Goal: Task Accomplishment & Management: Use online tool/utility

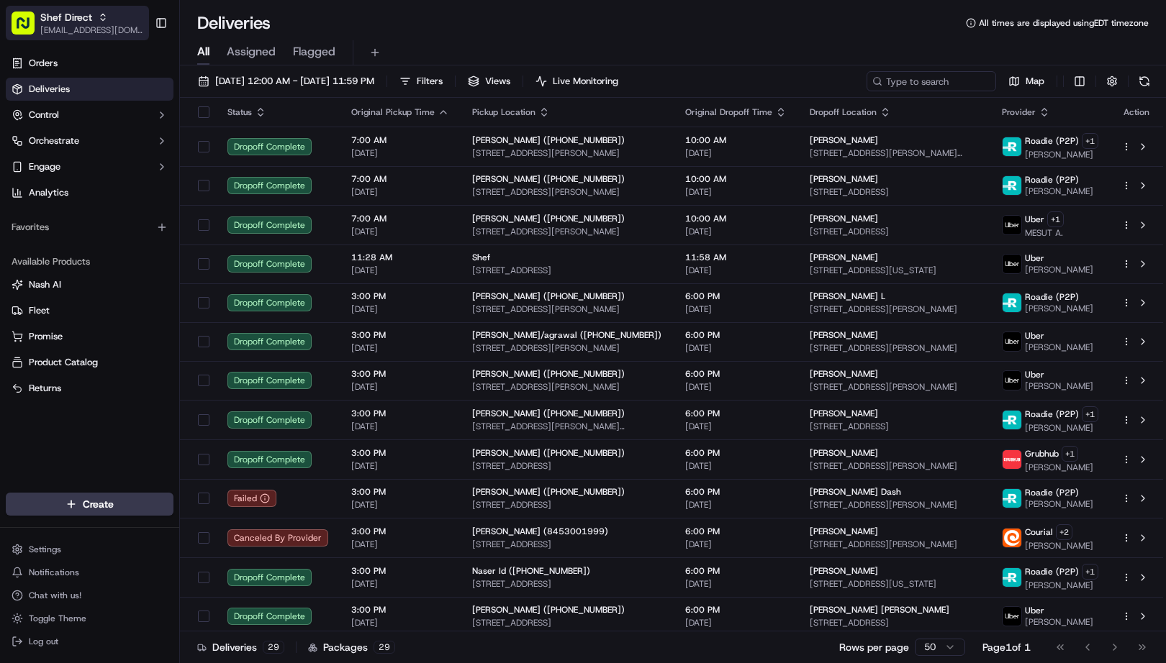
click at [51, 19] on span "Shef Direct" at bounding box center [66, 17] width 52 height 14
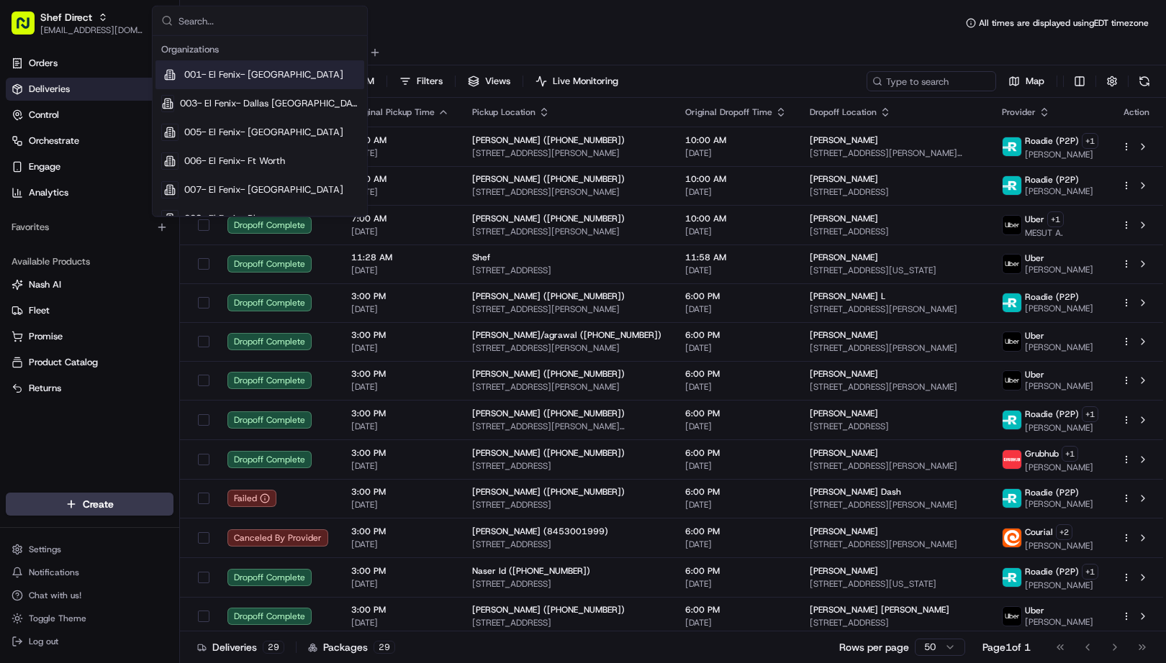
click at [221, 22] on input "text" at bounding box center [268, 20] width 180 height 29
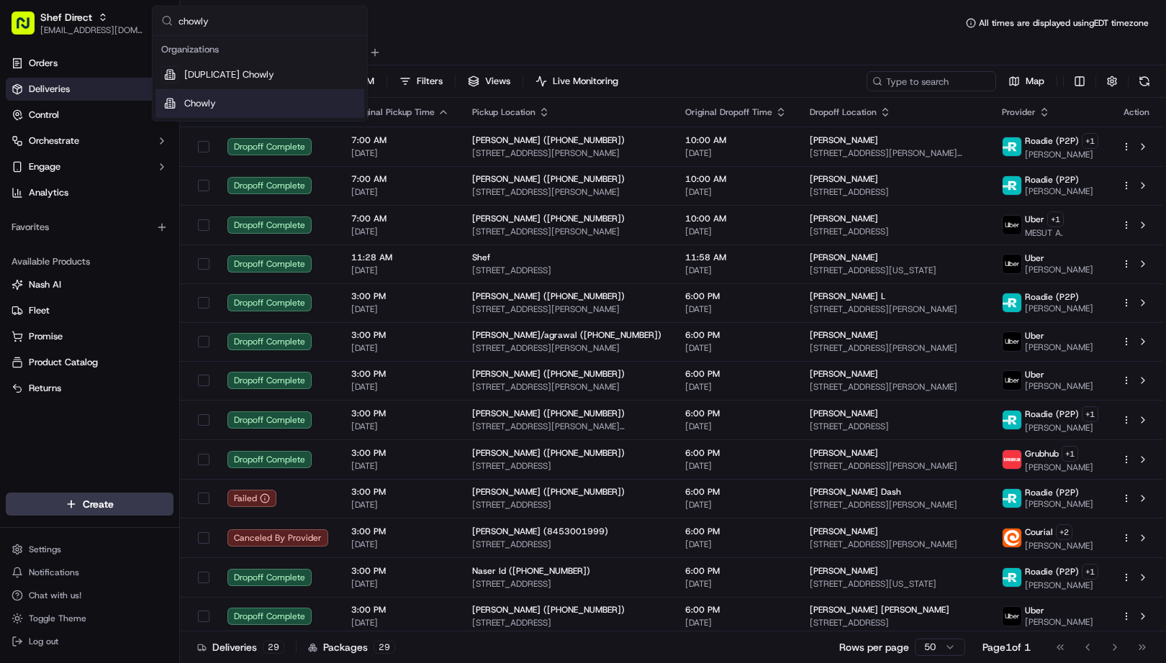
type input "chowly"
click at [213, 99] on span "Chowly" at bounding box center [200, 103] width 32 height 13
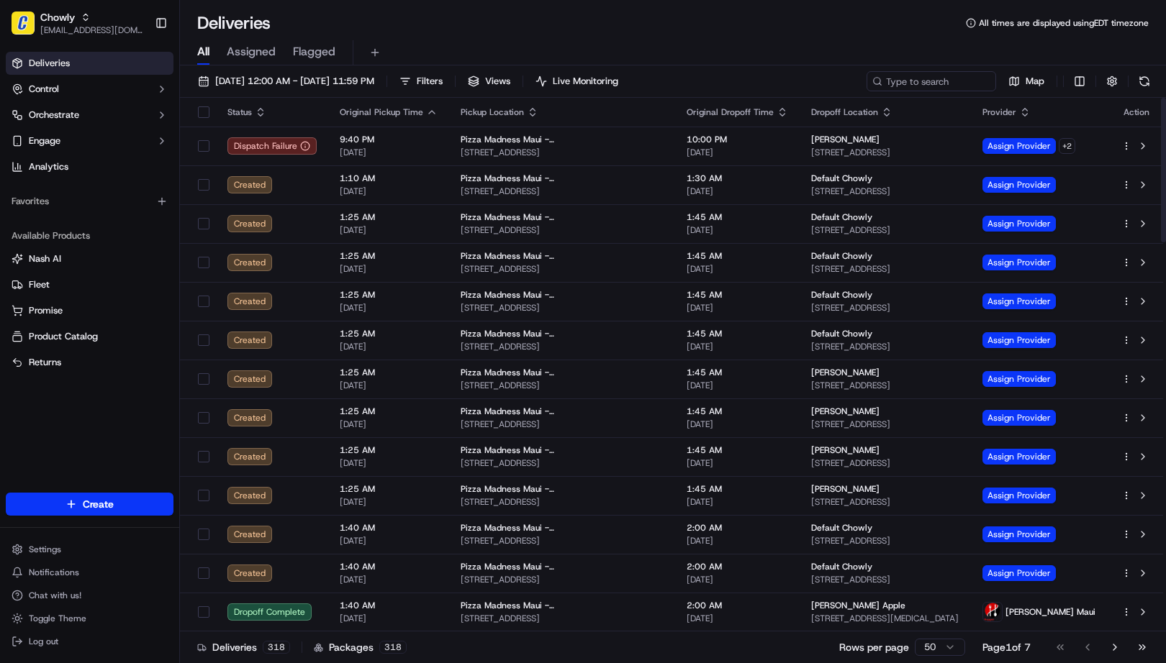
click at [878, 35] on div "All Assigned Flagged" at bounding box center [673, 50] width 986 height 31
click at [922, 78] on input at bounding box center [909, 81] width 173 height 20
paste input "[PERSON_NAME]"
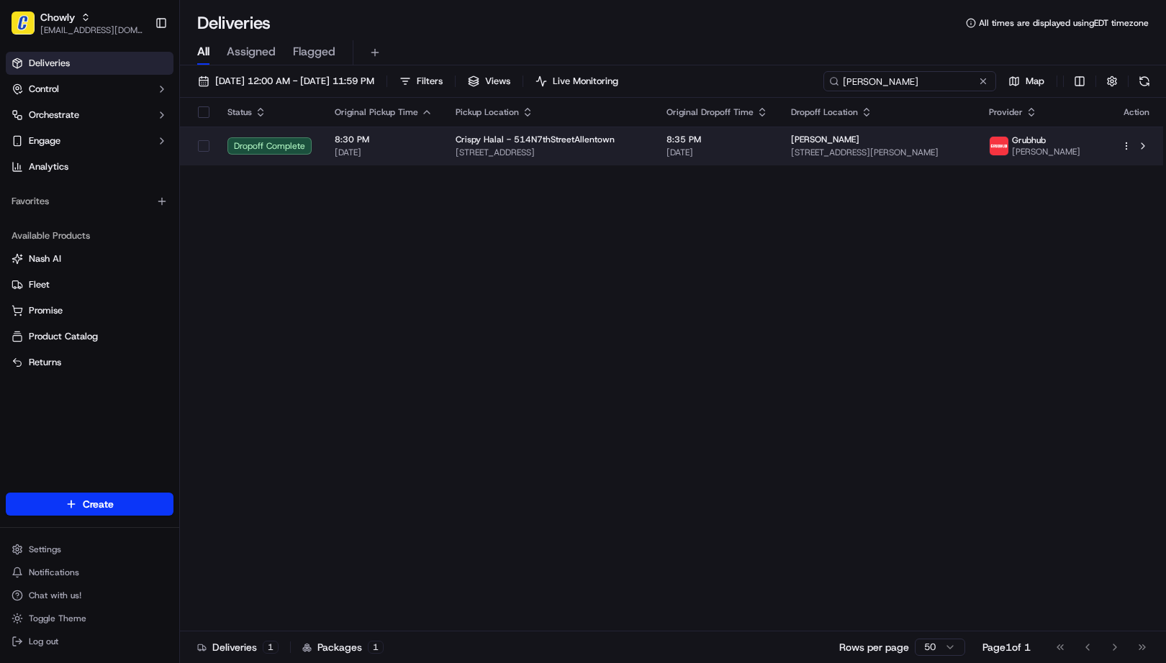
type input "[PERSON_NAME]"
click at [761, 148] on td "8:35 PM [DATE]" at bounding box center [717, 146] width 124 height 39
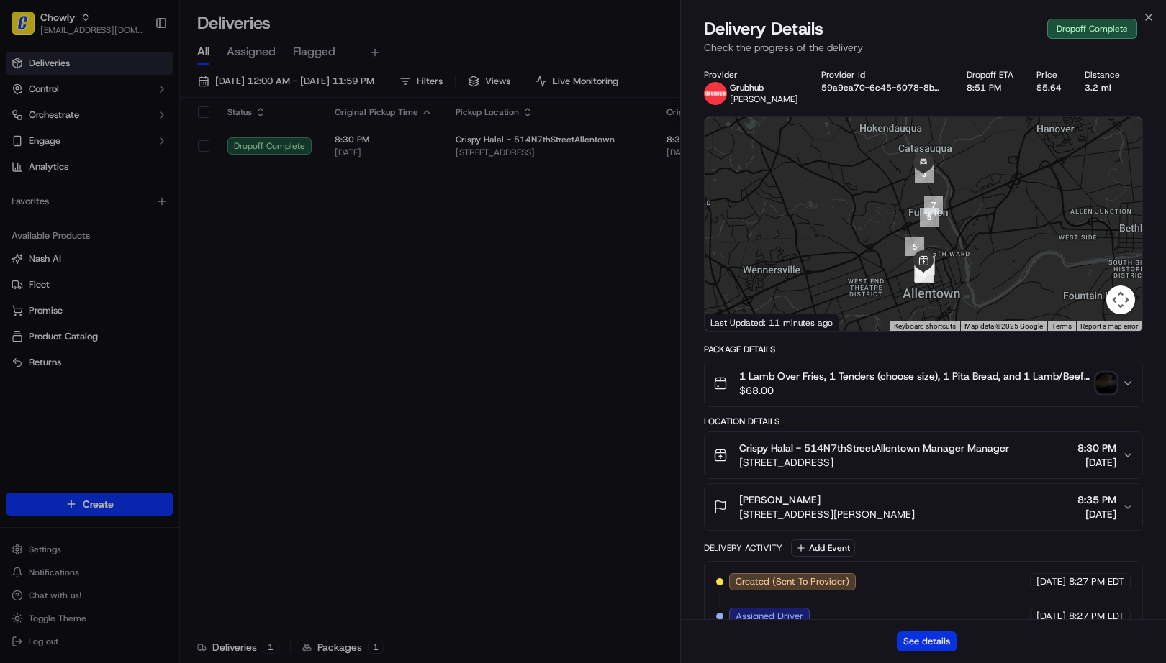
click at [938, 643] on button "See details" at bounding box center [927, 642] width 60 height 20
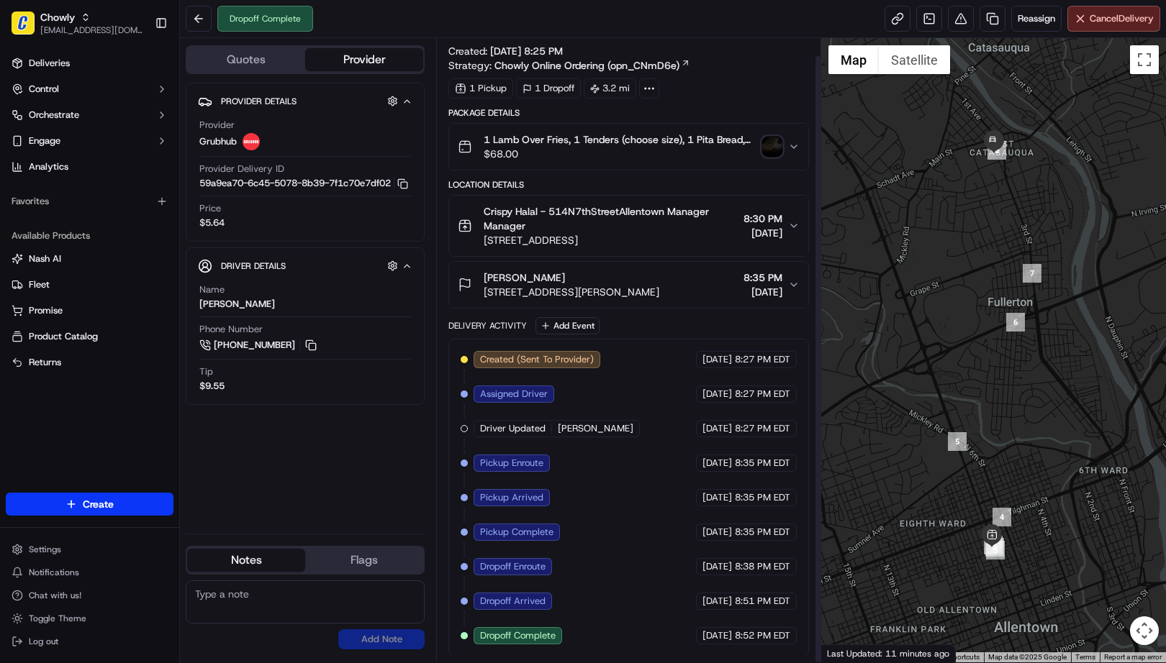
scroll to position [18, 0]
click at [657, 318] on div "Delivery Activity Add Event" at bounding box center [628, 324] width 360 height 17
click at [742, 29] on div "Dropoff Complete Reassign Cancel Delivery" at bounding box center [673, 19] width 986 height 38
click at [1025, 19] on span "Reassign" at bounding box center [1035, 18] width 37 height 13
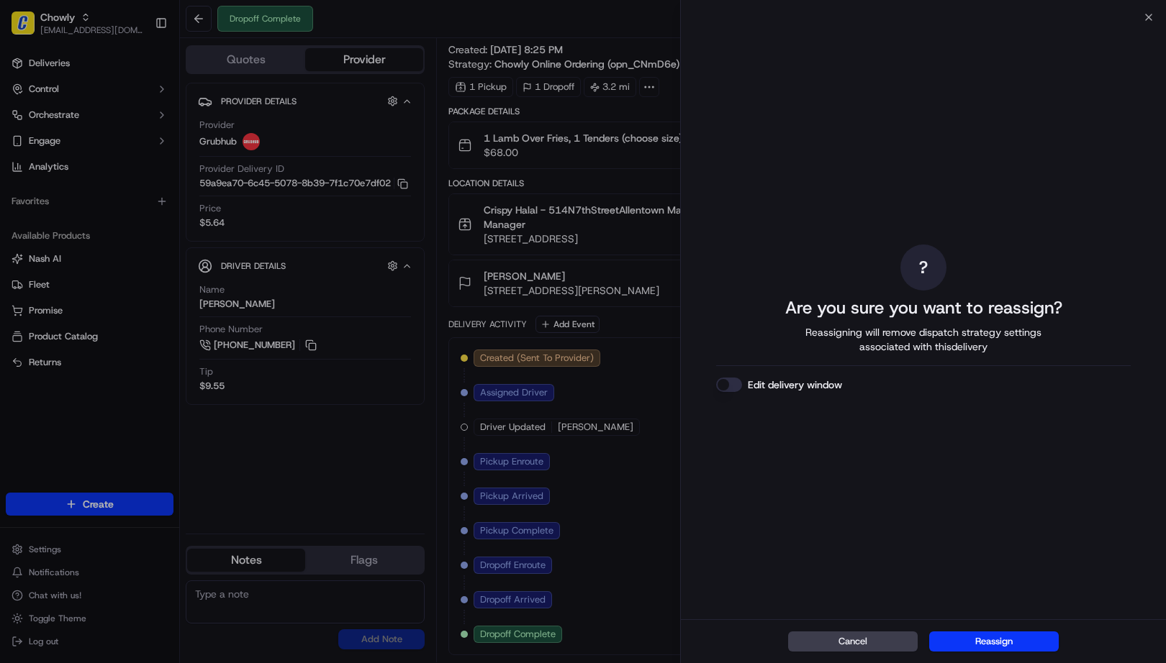
click at [727, 384] on button "Edit delivery window" at bounding box center [729, 385] width 26 height 14
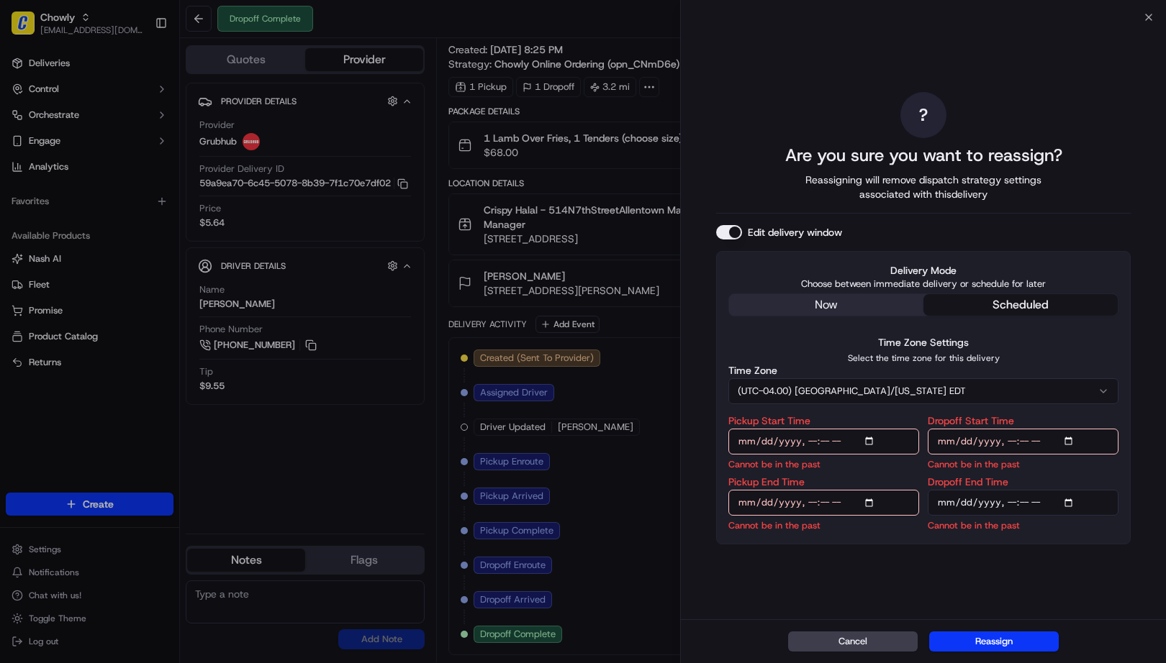
click at [840, 307] on div "? Are you sure you want to reassign? Reassigning will remove dispatch strategy …" at bounding box center [923, 318] width 414 height 596
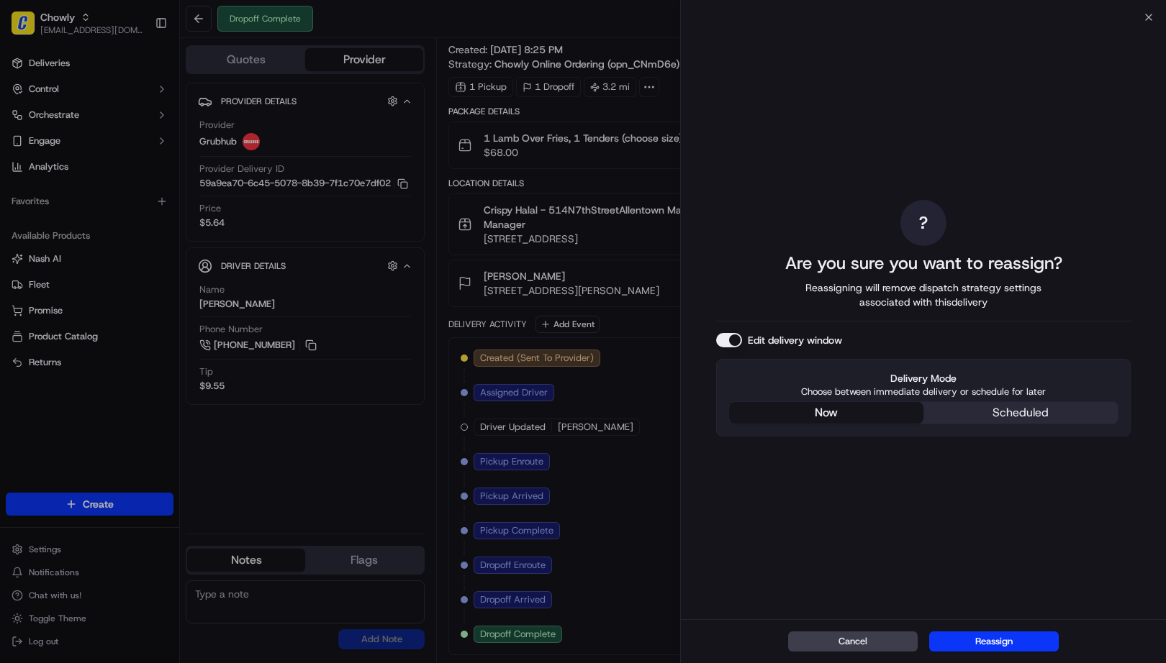
click at [845, 412] on button "now" at bounding box center [826, 413] width 194 height 22
drag, startPoint x: 975, startPoint y: 645, endPoint x: 968, endPoint y: 663, distance: 19.4
click at [975, 645] on button "Reassign" at bounding box center [994, 642] width 130 height 20
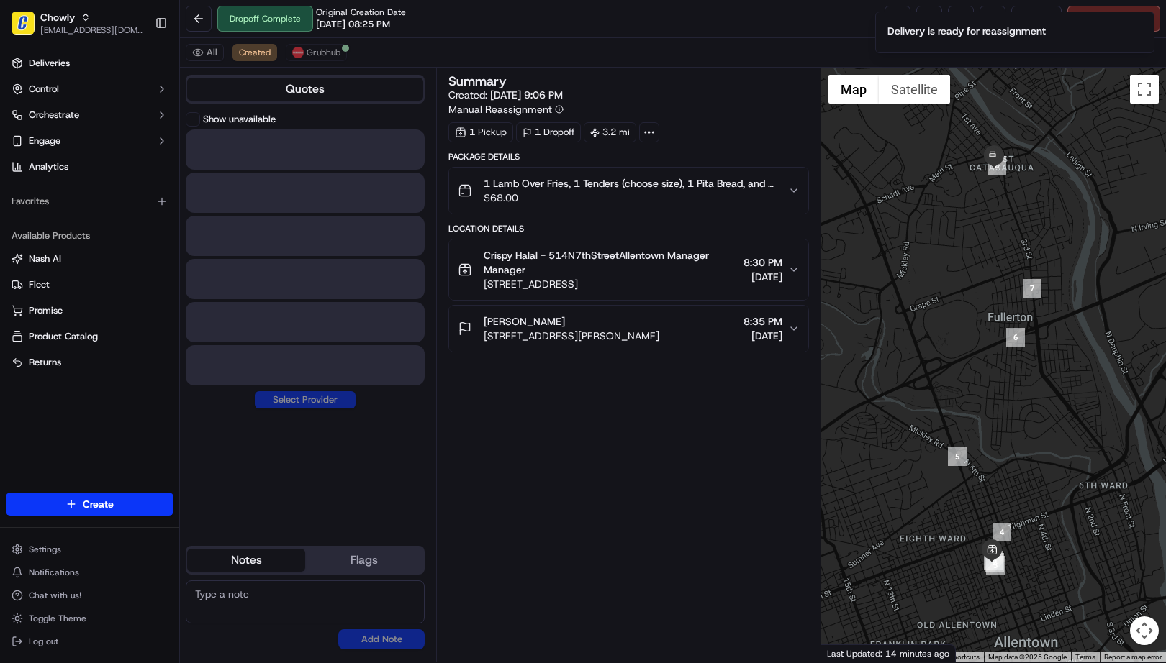
scroll to position [0, 0]
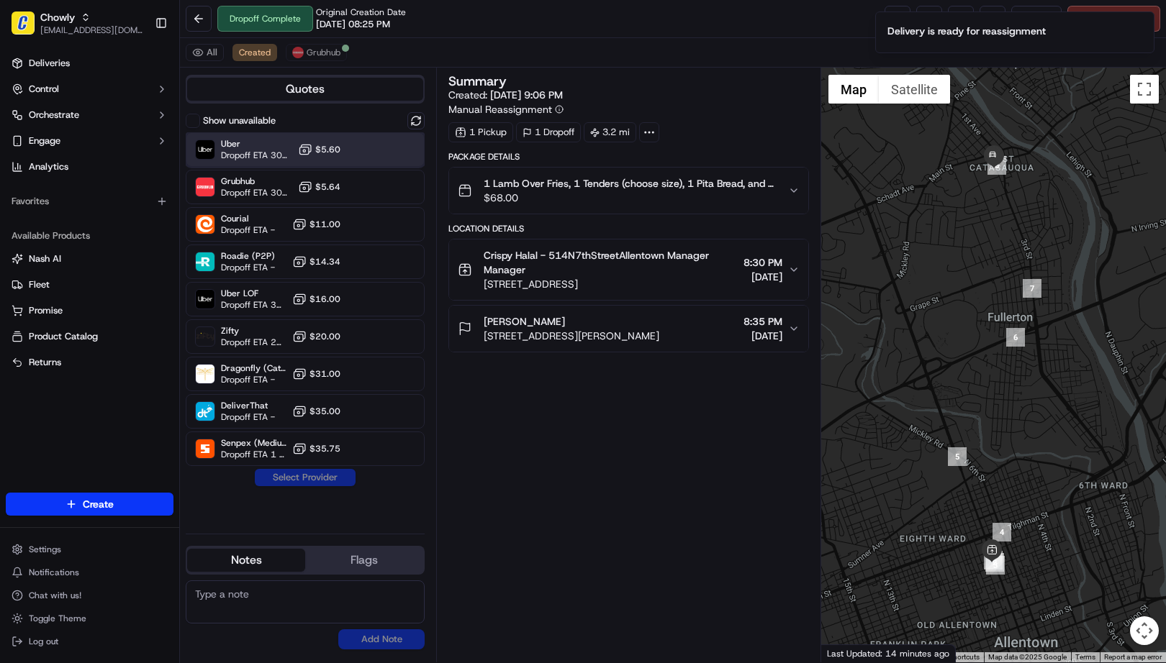
click at [246, 151] on span "Dropoff ETA 30 minutes" at bounding box center [256, 156] width 71 height 12
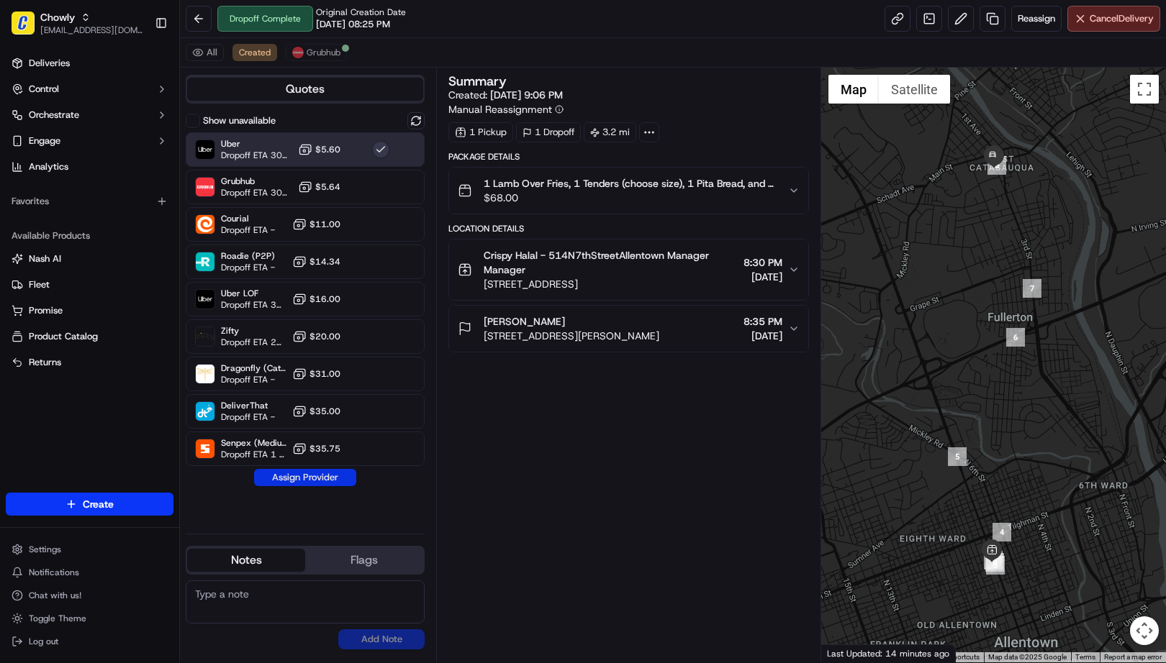
click at [327, 479] on button "Assign Provider" at bounding box center [305, 477] width 102 height 17
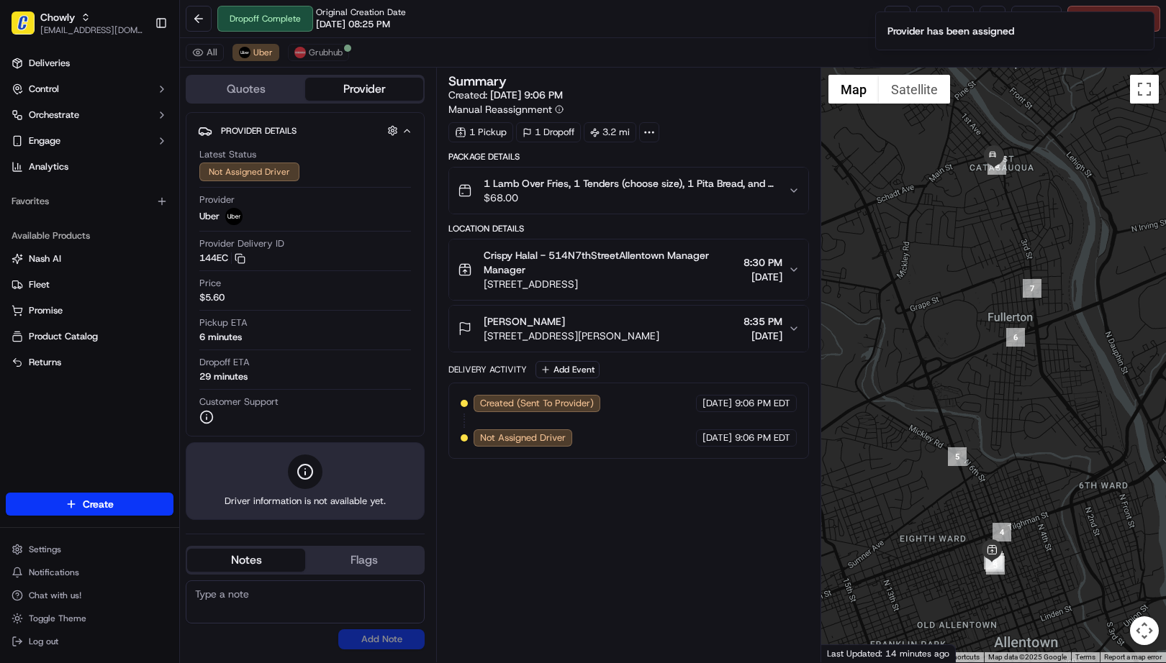
click at [587, 555] on div "Summary Created: 09/18/2025 9:06 PM Manual Reassignment 1 Pickup 1 Dropoff 3.2 …" at bounding box center [628, 365] width 360 height 581
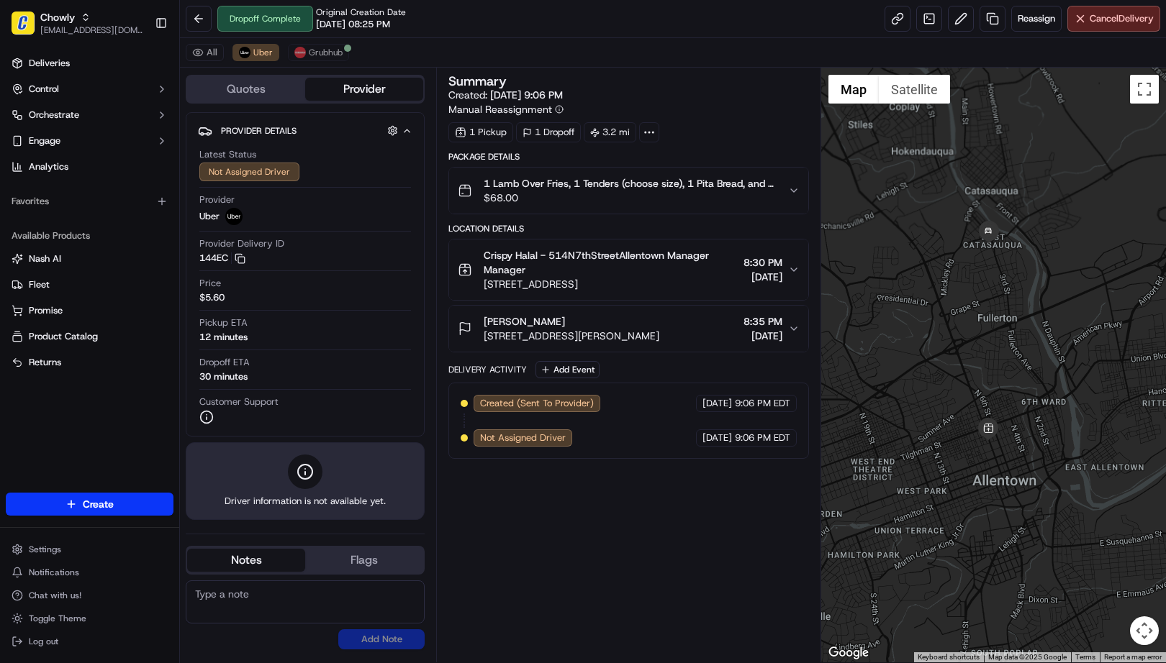
drag, startPoint x: 952, startPoint y: 468, endPoint x: 958, endPoint y: 407, distance: 60.8
click at [958, 407] on div at bounding box center [993, 365] width 345 height 595
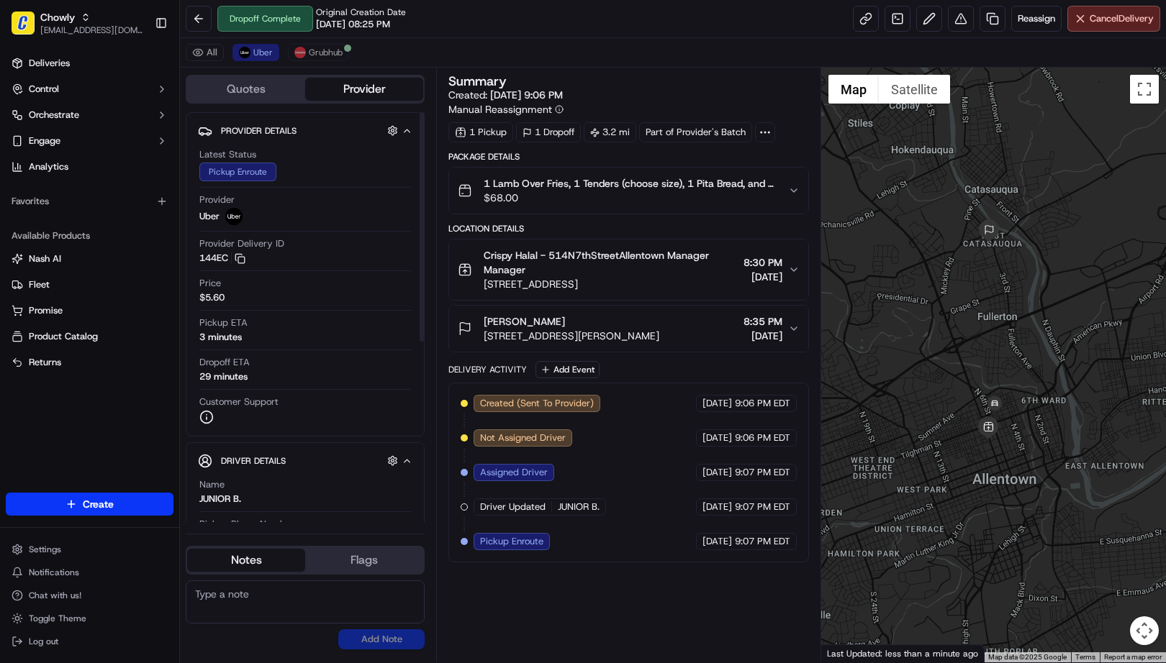
drag, startPoint x: 548, startPoint y: 594, endPoint x: 444, endPoint y: 587, distance: 104.5
click at [548, 594] on div "Summary Created: 09/18/2025 9:06 PM Manual Reassignment 1 Pickup 1 Dropoff 3.2 …" at bounding box center [628, 365] width 360 height 581
click at [566, 42] on div "All Uber Grubhub" at bounding box center [673, 53] width 986 height 30
click at [541, 38] on div "All Uber Grubhub" at bounding box center [673, 53] width 986 height 30
click at [565, 30] on div "Dropoff Complete Original Creation Date 09/18/2025 08:25 PM Reassign Cancel Del…" at bounding box center [673, 19] width 986 height 38
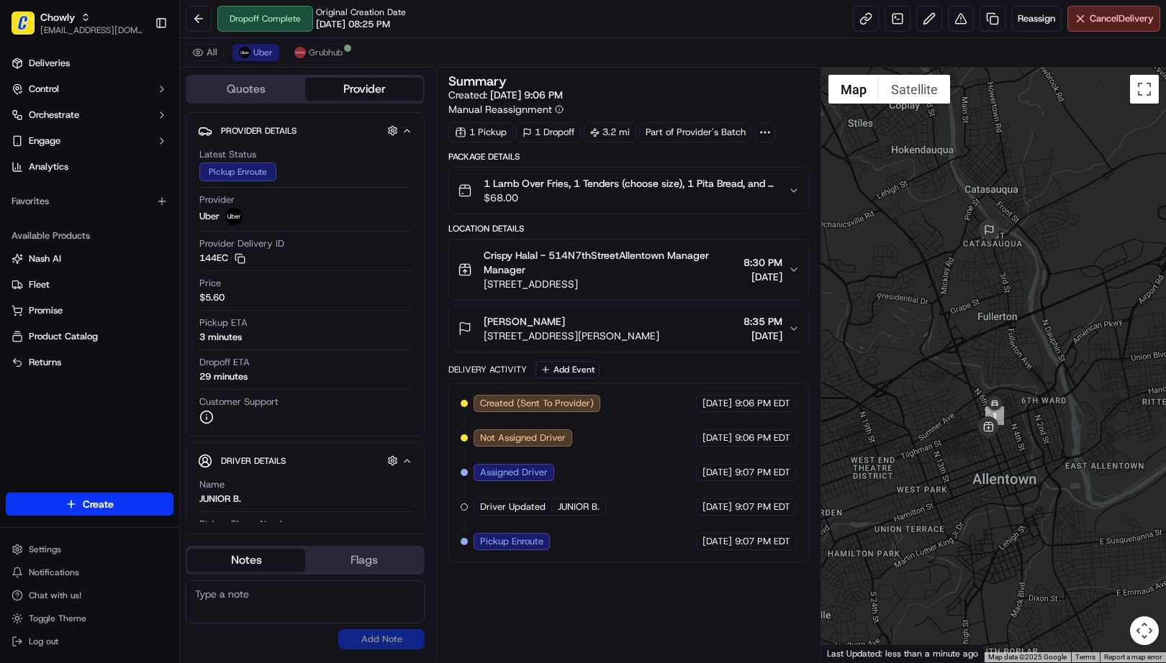
drag, startPoint x: 536, startPoint y: 31, endPoint x: 437, endPoint y: 60, distance: 103.6
click at [535, 31] on div "Dropoff Complete Original Creation Date 09/18/2025 08:25 PM Reassign Cancel Del…" at bounding box center [673, 19] width 986 height 38
drag, startPoint x: 499, startPoint y: 27, endPoint x: 528, endPoint y: 137, distance: 114.7
click at [499, 26] on div "Dropoff Complete Original Creation Date 09/18/2025 08:25 PM Reassign Cancel Del…" at bounding box center [673, 19] width 986 height 38
click at [643, 47] on div "All Uber Grubhub" at bounding box center [673, 53] width 986 height 30
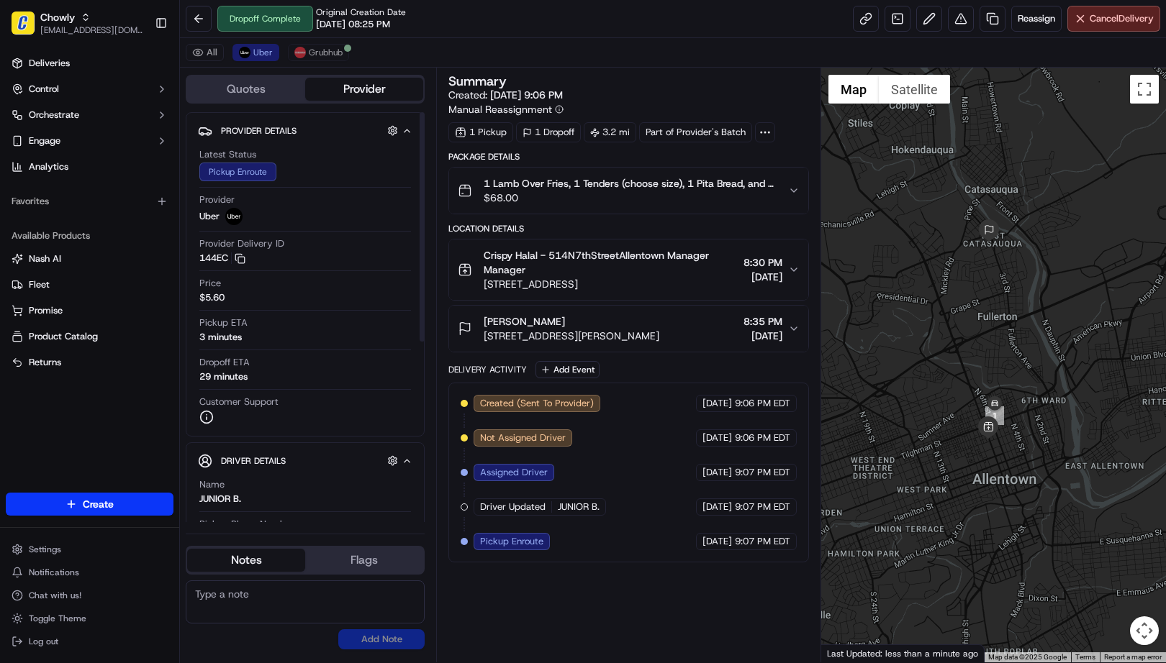
click at [521, 18] on div "Dropoff Complete Original Creation Date 09/18/2025 08:25 PM Reassign Cancel Del…" at bounding box center [673, 19] width 986 height 38
click at [513, 26] on div "Dropoff Complete Original Creation Date 09/18/2025 08:25 PM Reassign Cancel Del…" at bounding box center [673, 19] width 986 height 38
click at [629, 601] on div "Summary Created: 09/18/2025 9:06 PM Manual Reassignment 1 Pickup 1 Dropoff 3.2 …" at bounding box center [628, 365] width 360 height 581
click at [307, 53] on button "Grubhub" at bounding box center [318, 52] width 61 height 17
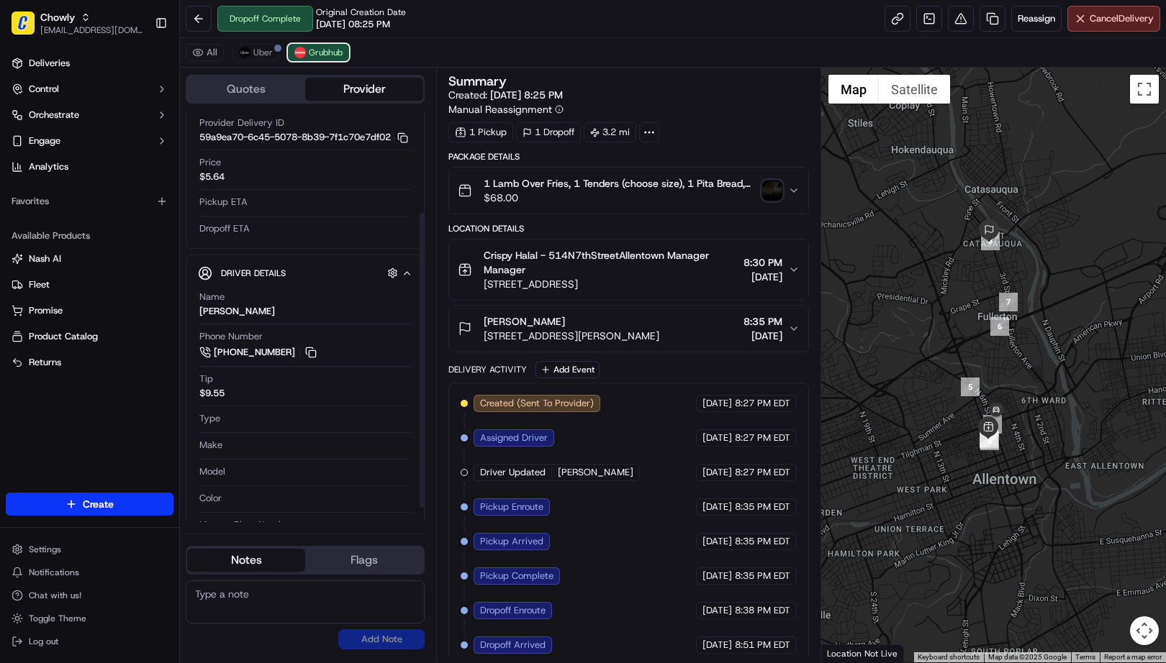
scroll to position [160, 0]
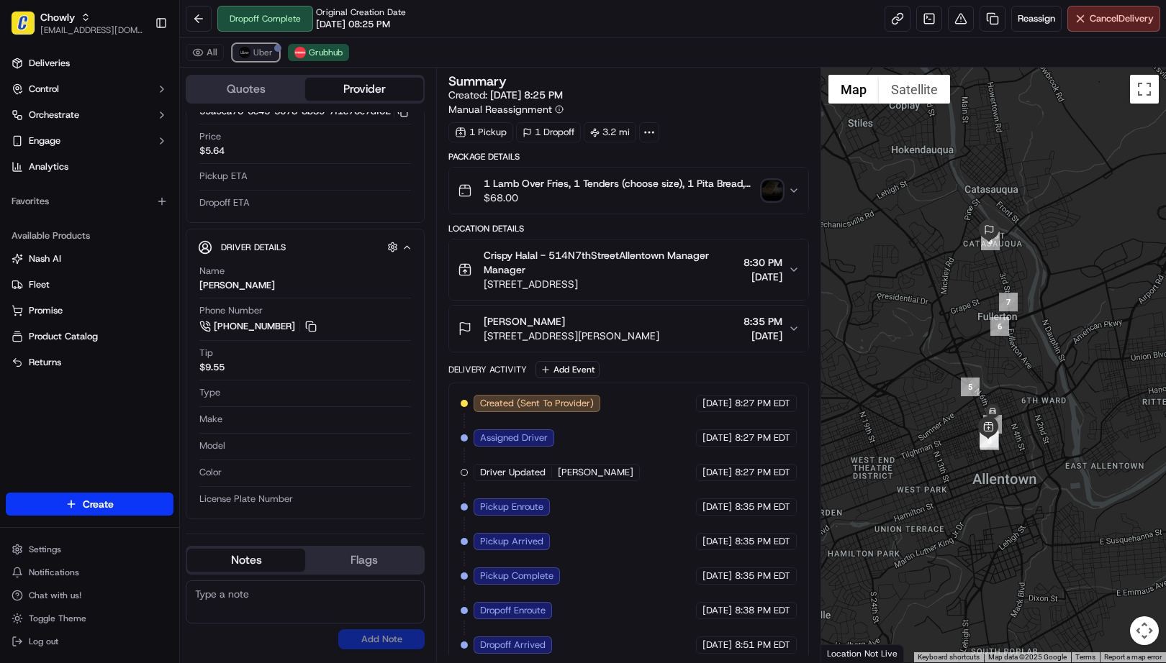
click at [260, 55] on span "Uber" at bounding box center [262, 53] width 19 height 12
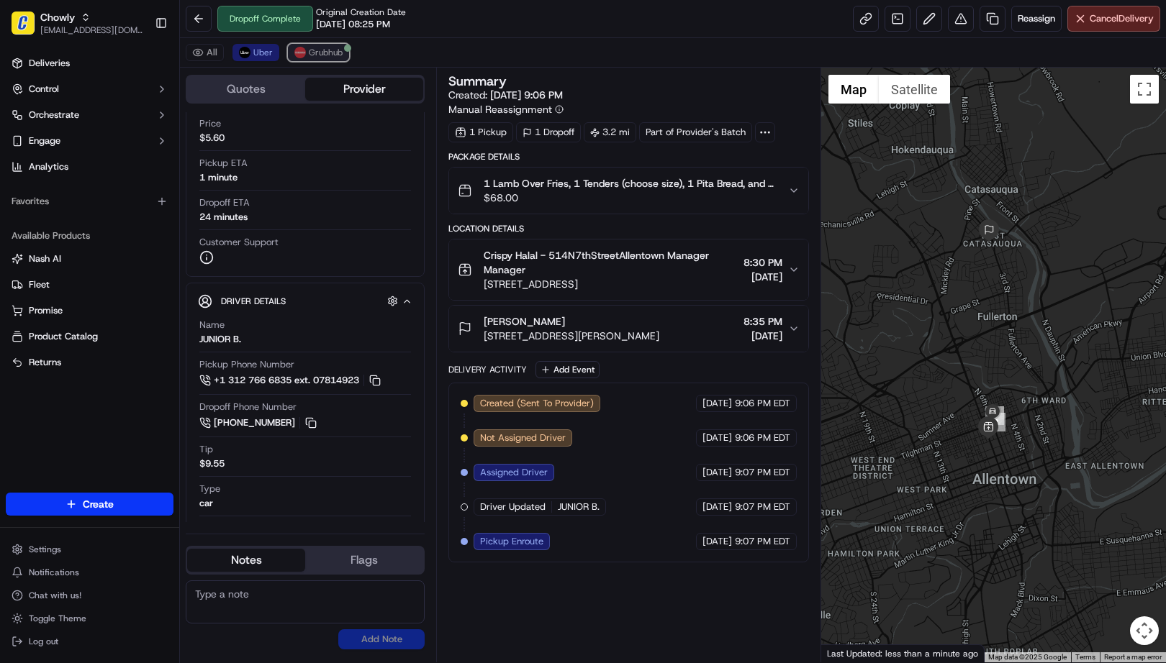
click at [322, 53] on span "Grubhub" at bounding box center [326, 53] width 34 height 12
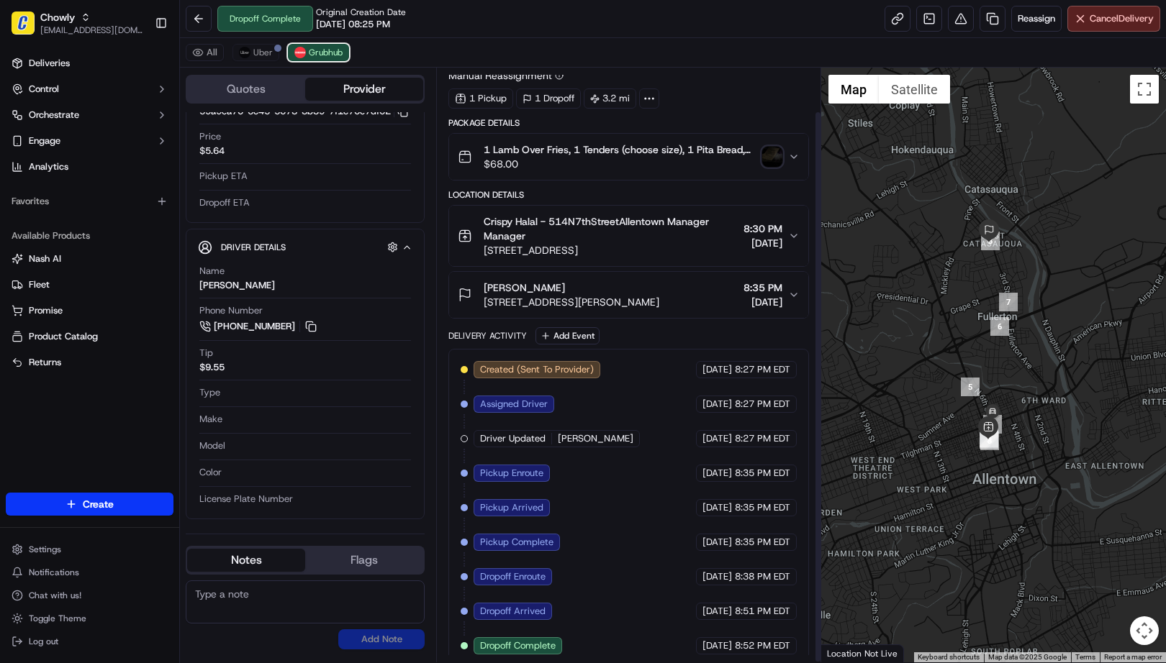
scroll to position [47, 0]
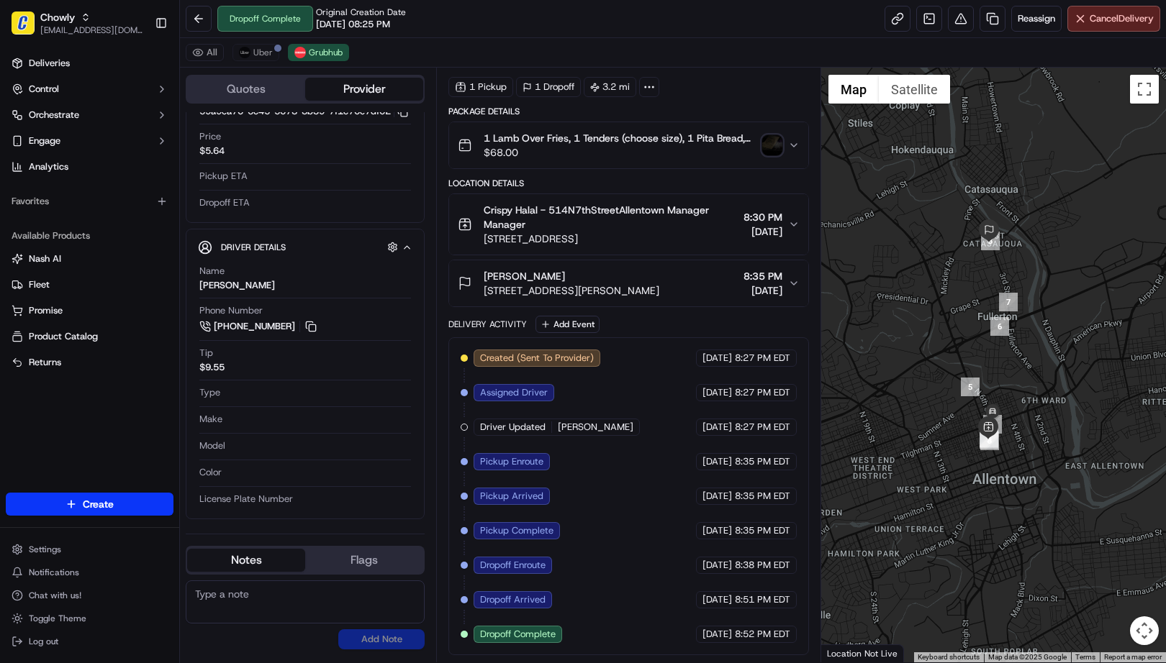
click at [279, 602] on textarea at bounding box center [305, 602] width 239 height 43
paste textarea "Caller Details: Merchant Reason for call: Requesting to redeliver but the order…"
type textarea "Caller Details: Merchant Reason for call: Requesting to redeliver but the order…"
click at [366, 642] on button "Add Note" at bounding box center [381, 640] width 86 height 20
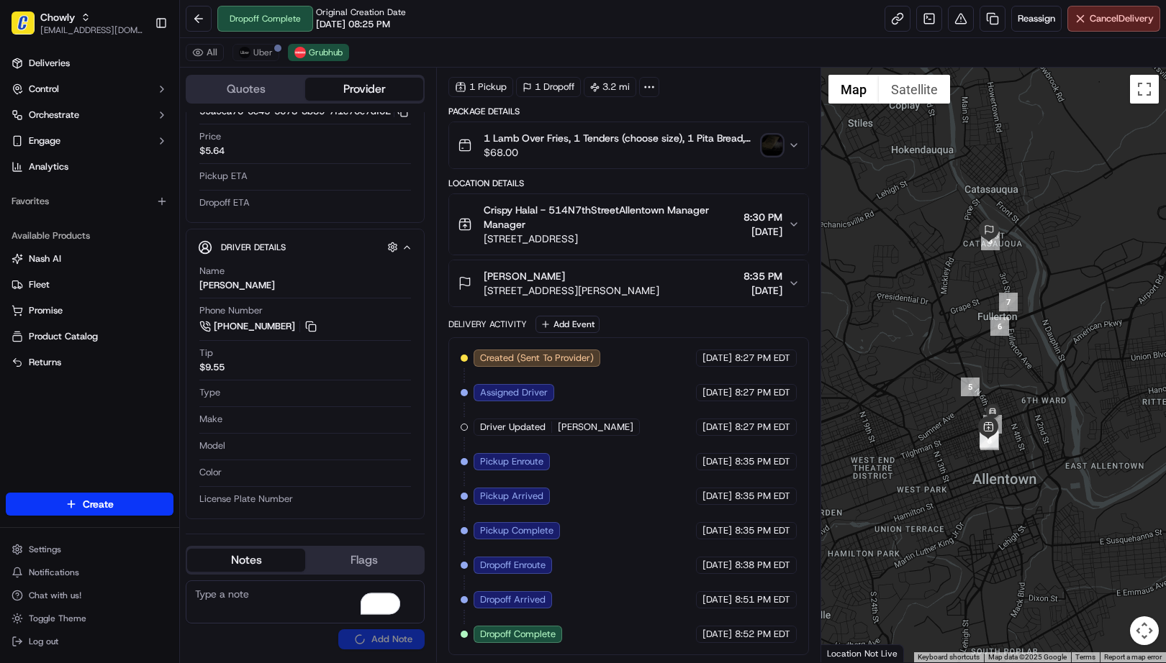
scroll to position [0, 0]
